Goal: Go to known website: Go to known website

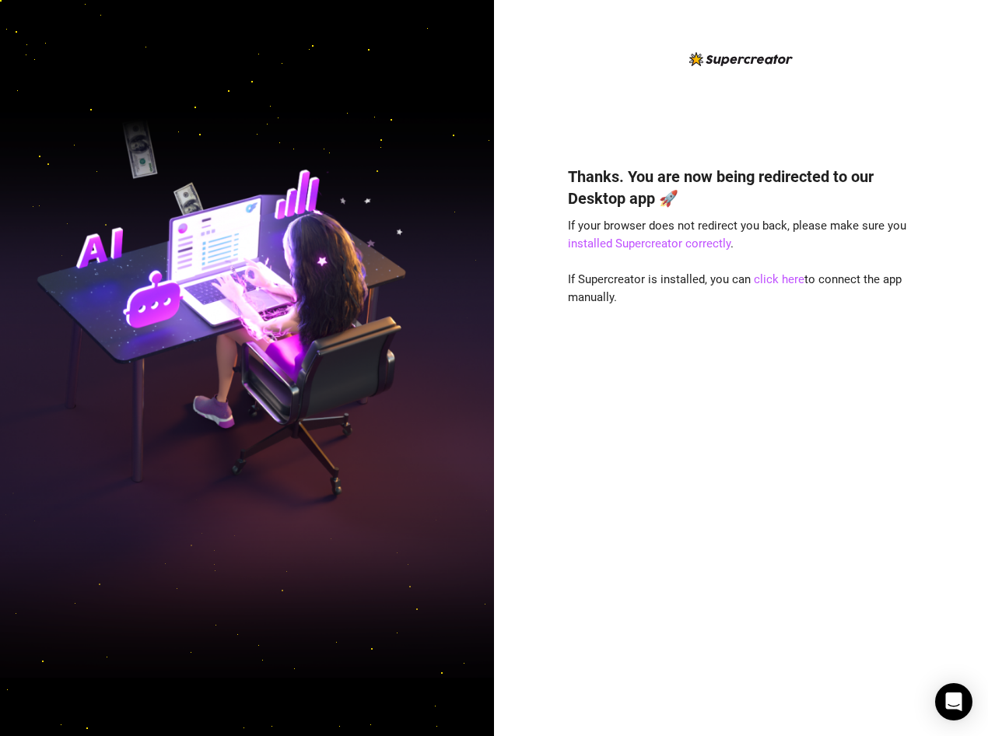
click at [869, 534] on div "Thanks. You are now being redirected to our Desktop app 🚀 If your browser does …" at bounding box center [741, 428] width 347 height 566
click at [774, 283] on link "click here" at bounding box center [779, 279] width 51 height 14
